Goal: Task Accomplishment & Management: Complete application form

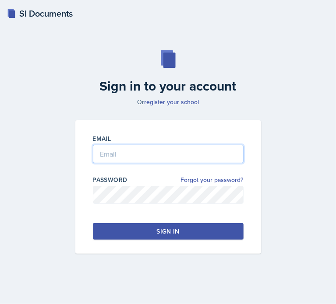
type input "[EMAIL_ADDRESS][DOMAIN_NAME]"
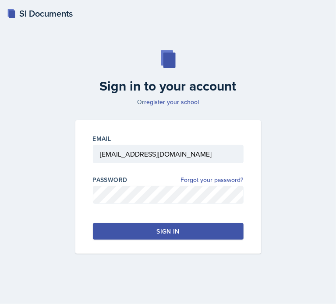
click at [166, 228] on div "Sign in" at bounding box center [167, 231] width 23 height 9
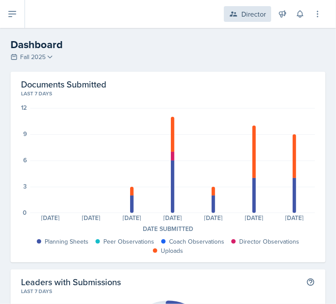
click at [253, 19] on div "Director" at bounding box center [253, 14] width 24 height 10
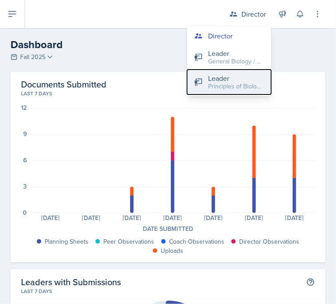
click at [222, 86] on div "Principles of Biology / Fall 2025" at bounding box center [236, 86] width 56 height 9
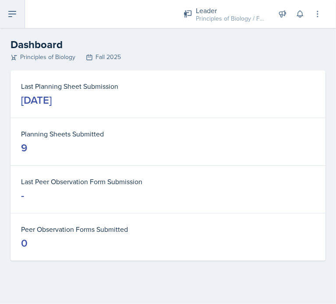
click at [3, 6] on button at bounding box center [12, 14] width 25 height 28
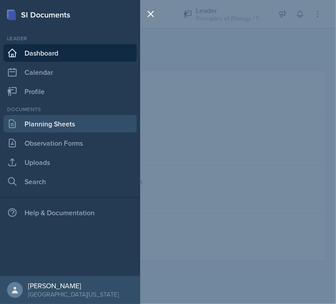
click at [78, 120] on link "Planning Sheets" at bounding box center [69, 123] width 133 height 17
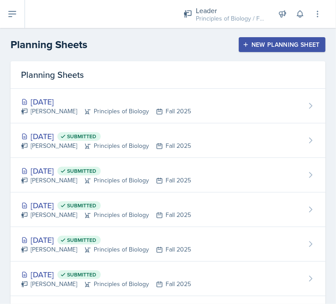
click at [256, 35] on header "Planning Sheets New Planning Sheet" at bounding box center [168, 44] width 336 height 33
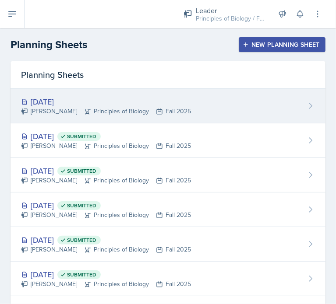
click at [187, 107] on div "[PERSON_NAME] Principles of Biology Fall 2025" at bounding box center [106, 111] width 170 height 9
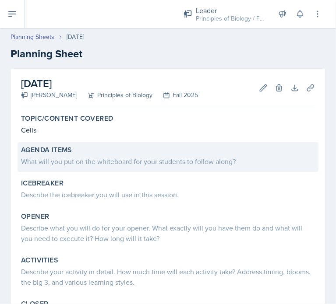
click at [68, 151] on label "Agenda items" at bounding box center [46, 150] width 51 height 9
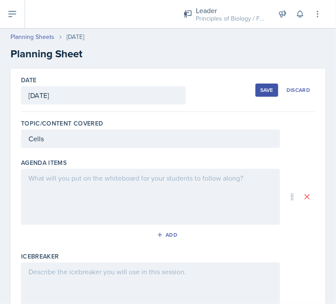
click at [119, 189] on div at bounding box center [150, 197] width 259 height 56
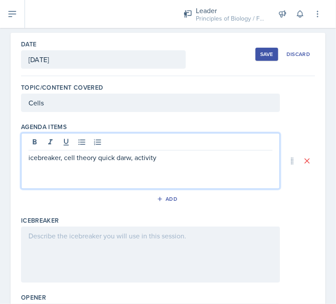
scroll to position [36, 0]
click at [168, 236] on div at bounding box center [150, 254] width 259 height 56
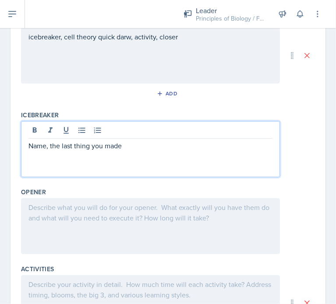
scroll to position [142, 0]
click at [180, 219] on div at bounding box center [150, 226] width 259 height 56
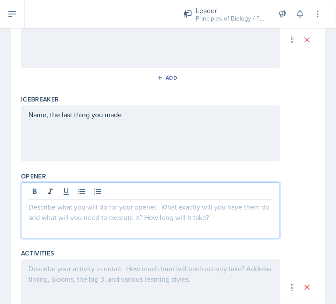
paste div
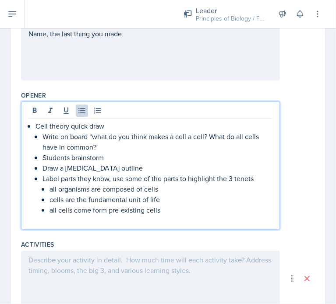
scroll to position [240, 0]
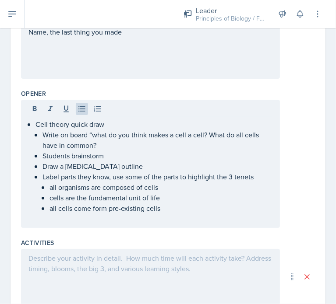
click at [170, 261] on p at bounding box center [150, 258] width 244 height 10
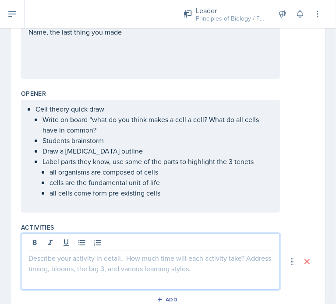
paste div
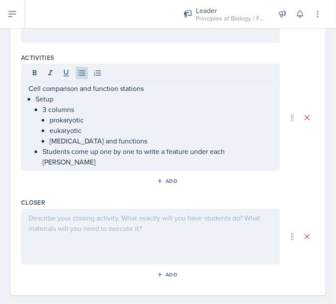
click at [205, 218] on div at bounding box center [150, 237] width 259 height 56
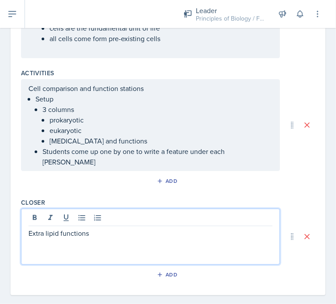
scroll to position [0, 0]
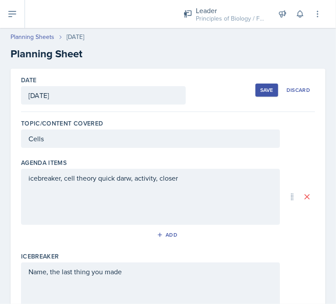
click at [260, 93] on div "Save" at bounding box center [266, 90] width 13 height 7
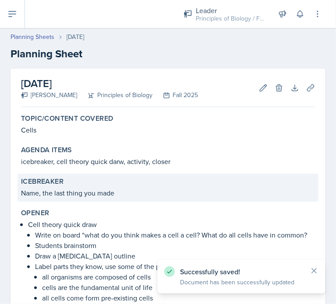
scroll to position [194, 0]
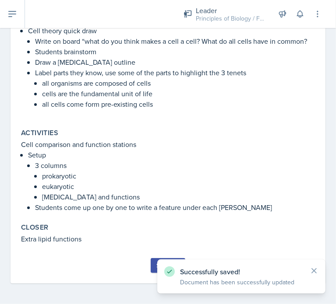
click at [150, 263] on button "Submit" at bounding box center [167, 265] width 35 height 15
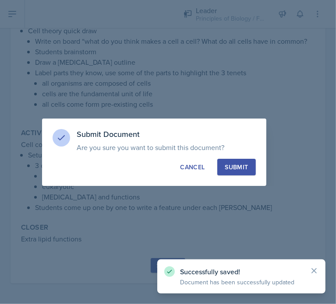
click at [246, 161] on button "Submit" at bounding box center [236, 167] width 38 height 17
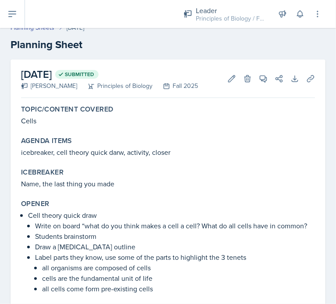
scroll to position [0, 0]
